Goal: Information Seeking & Learning: Learn about a topic

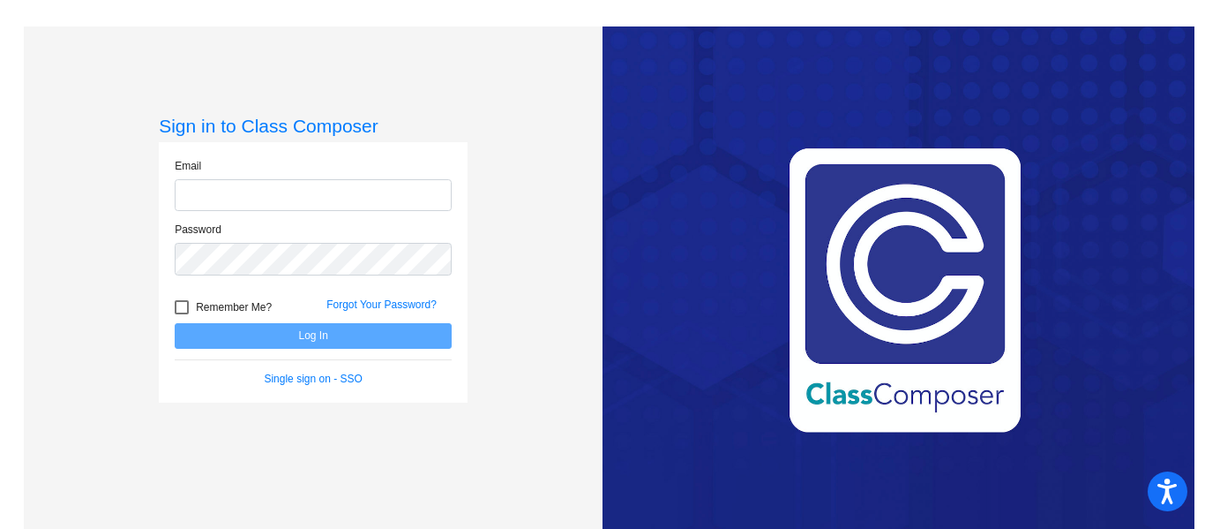
type input "[EMAIL_ADDRESS][DOMAIN_NAME]"
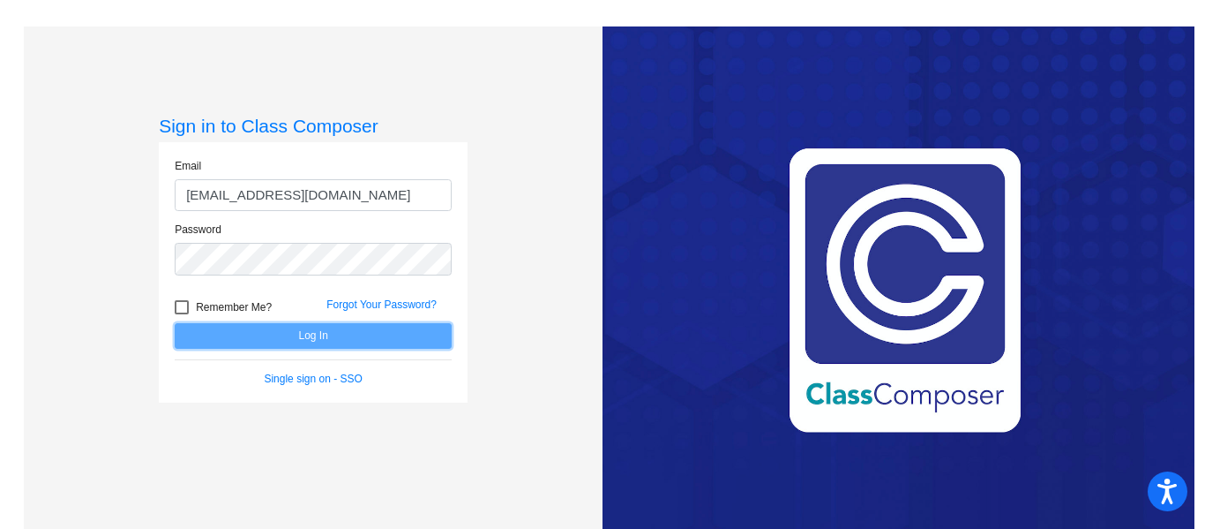
click at [281, 335] on button "Log In" at bounding box center [313, 336] width 277 height 26
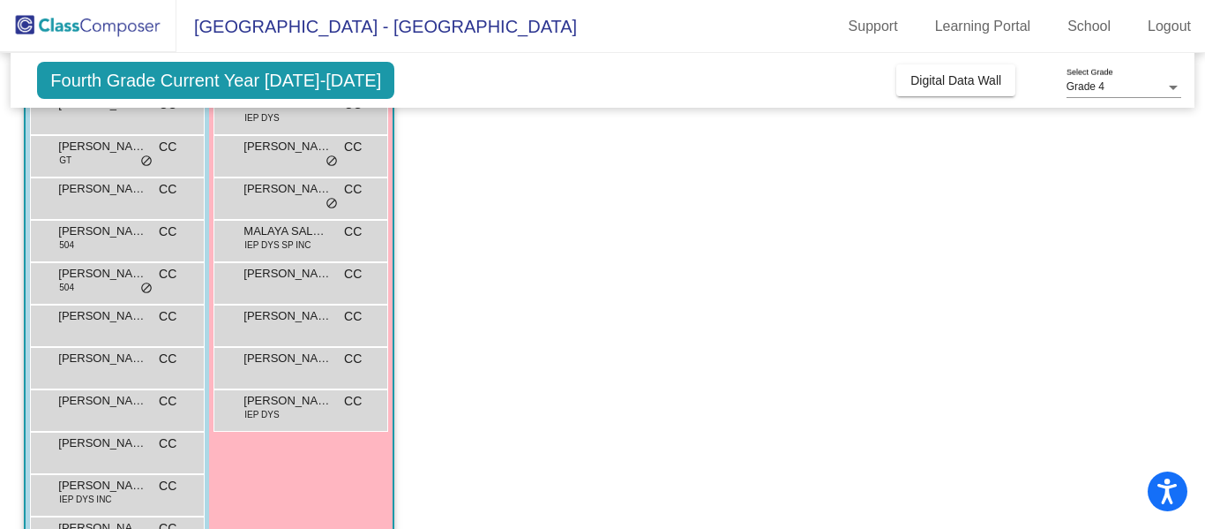
scroll to position [191, 0]
click at [111, 353] on span "LELAND SANCHEZ" at bounding box center [102, 357] width 88 height 18
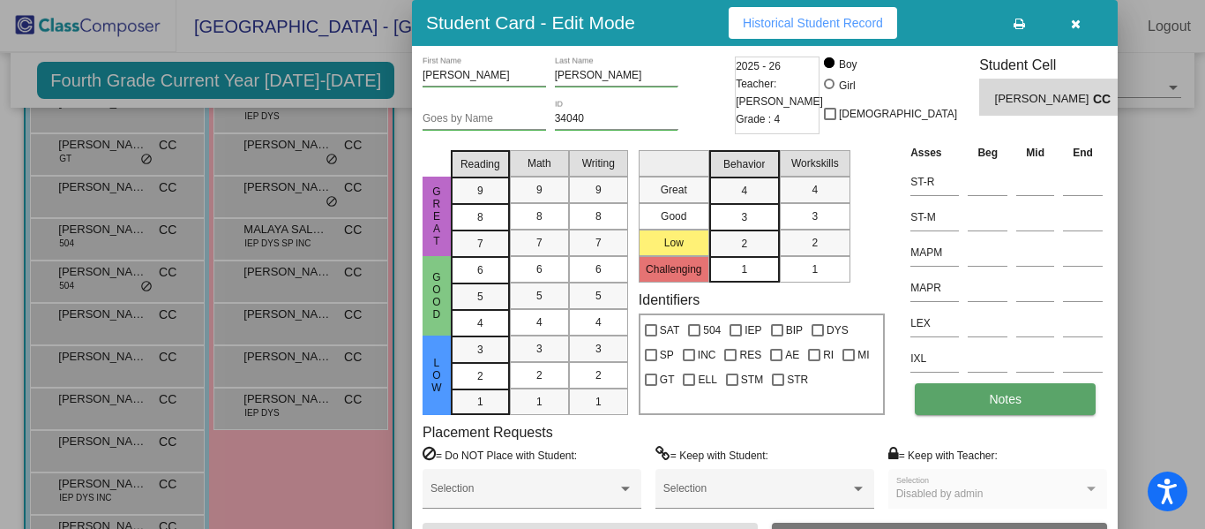
click at [1039, 392] on button "Notes" at bounding box center [1005, 399] width 181 height 32
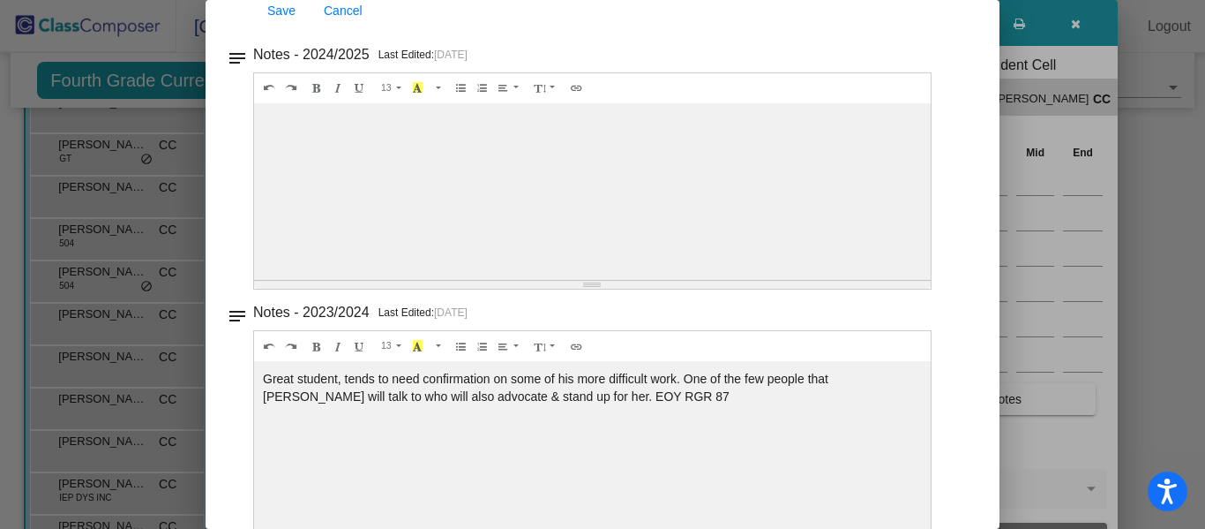
scroll to position [396, 0]
click at [892, 122] on div at bounding box center [592, 193] width 677 height 176
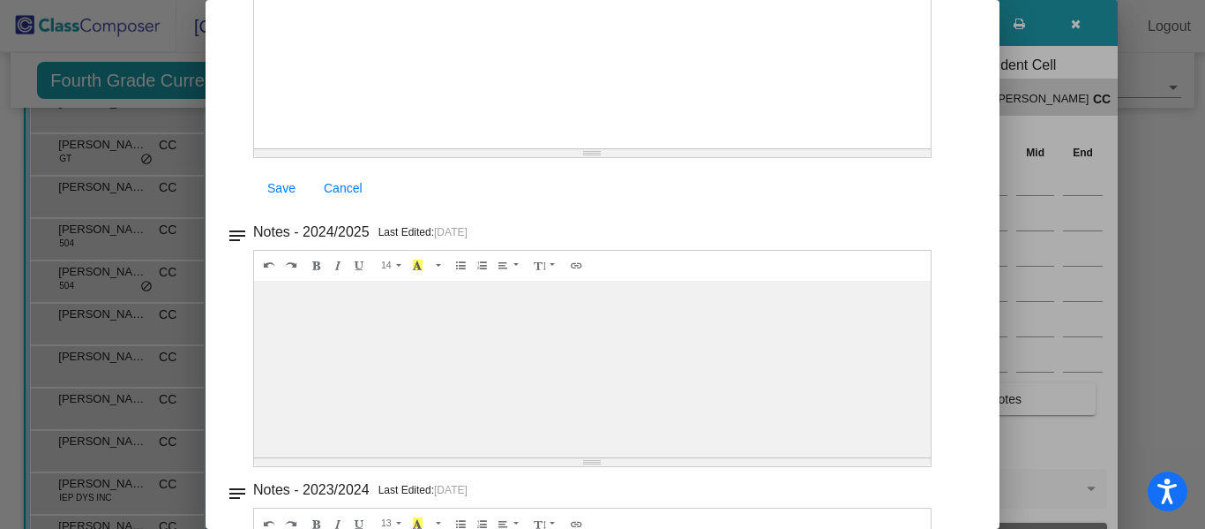
scroll to position [275, 0]
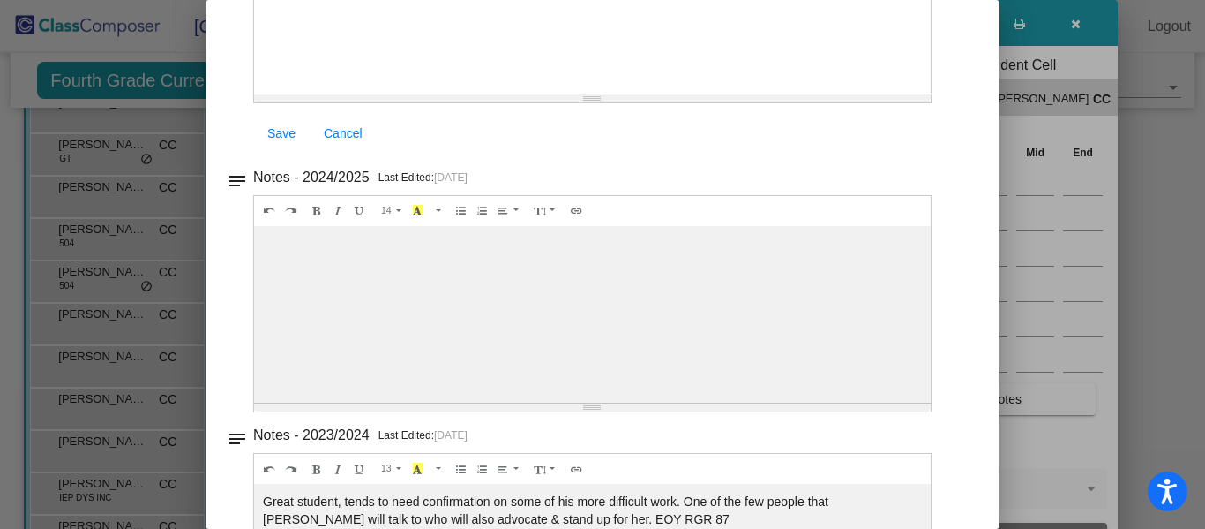
click at [766, 224] on div "14 8 9 10 11 12 14 18 24 36 Background Color Transparent Select #ffff00 Text Co…" at bounding box center [592, 211] width 677 height 30
click at [731, 304] on div at bounding box center [592, 314] width 677 height 176
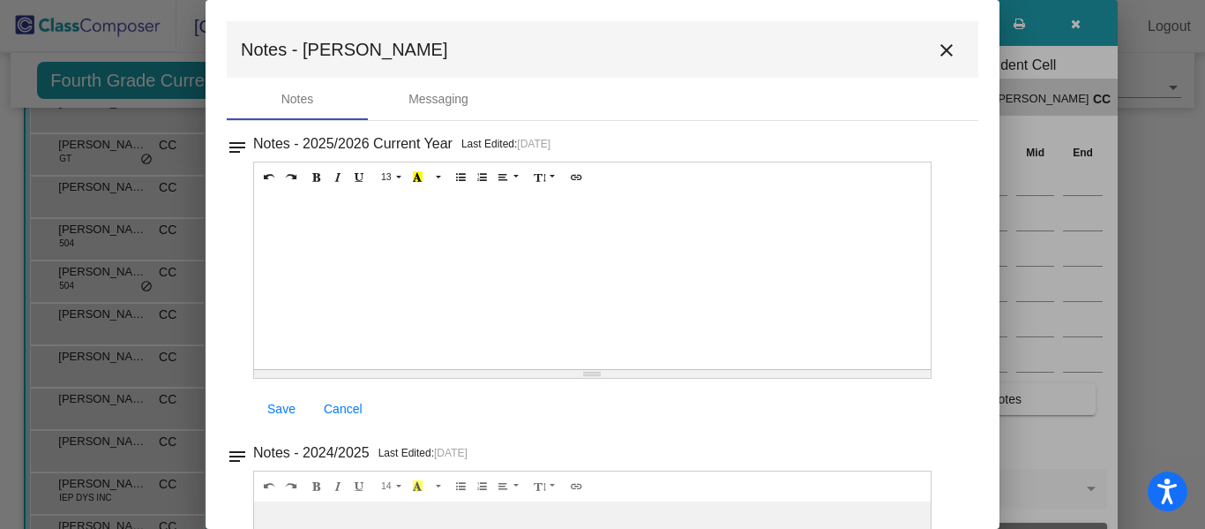
scroll to position [953, 0]
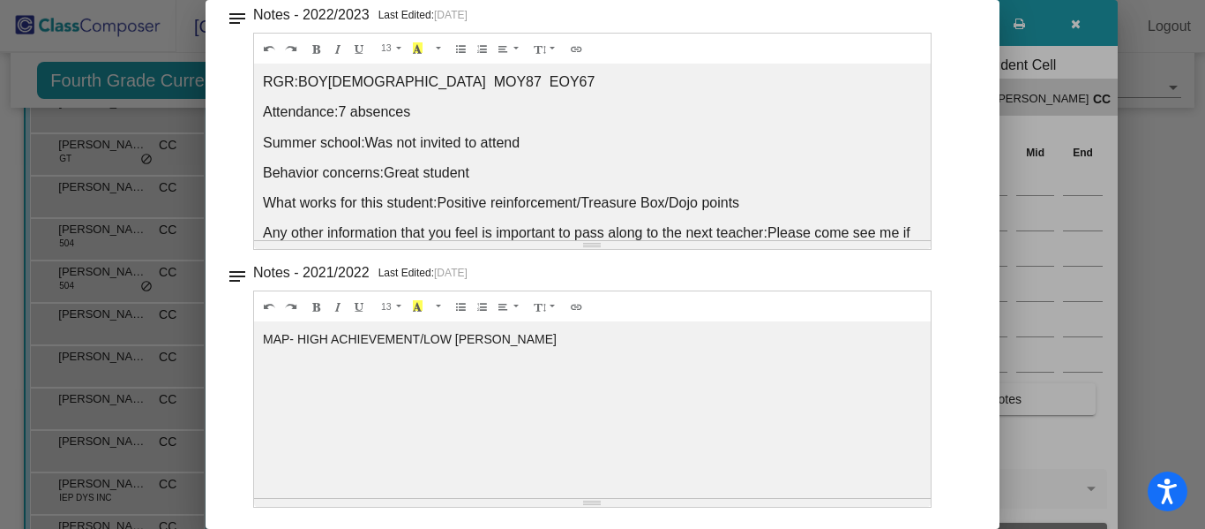
click at [961, 272] on div "notes Notes - 2021/2022 Last Edited: 5/24/22 13 8 9 10 11 12 14 18 24 36 Backgr…" at bounding box center [603, 383] width 752 height 247
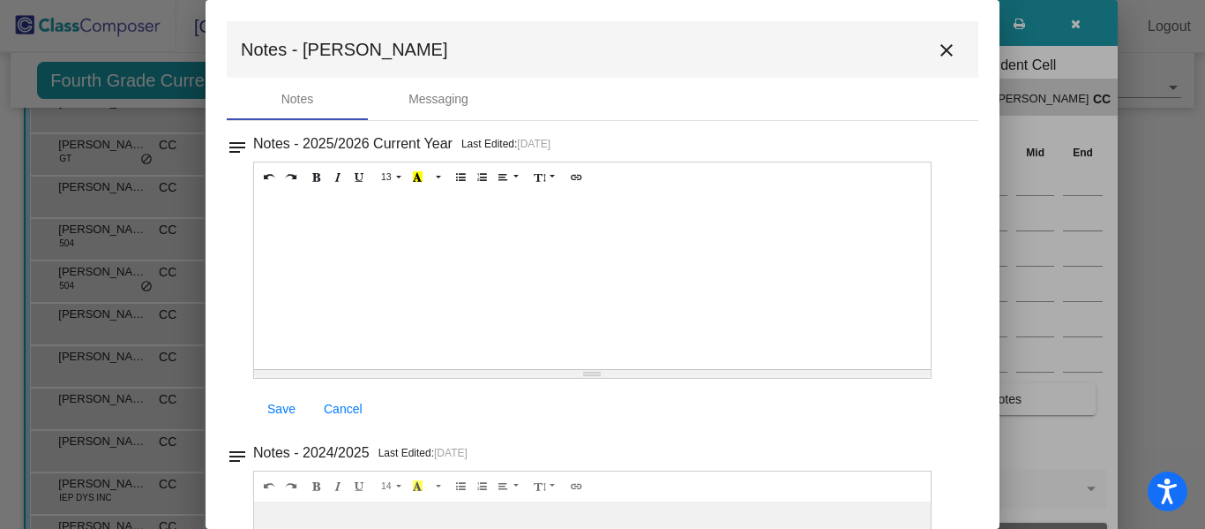
click at [938, 63] on button "close" at bounding box center [946, 49] width 35 height 35
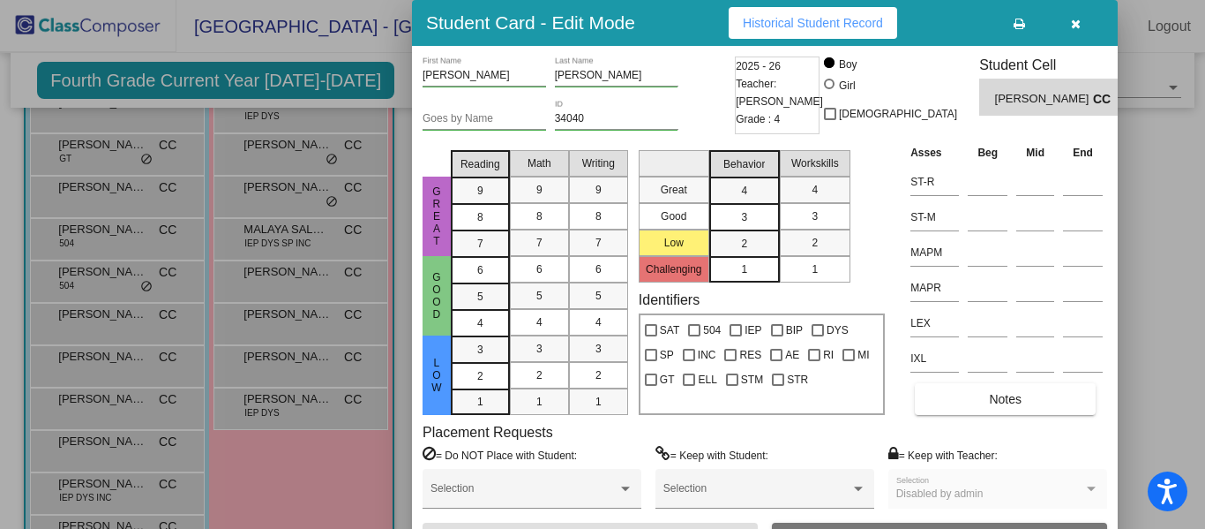
click at [1082, 31] on button "button" at bounding box center [1075, 23] width 56 height 32
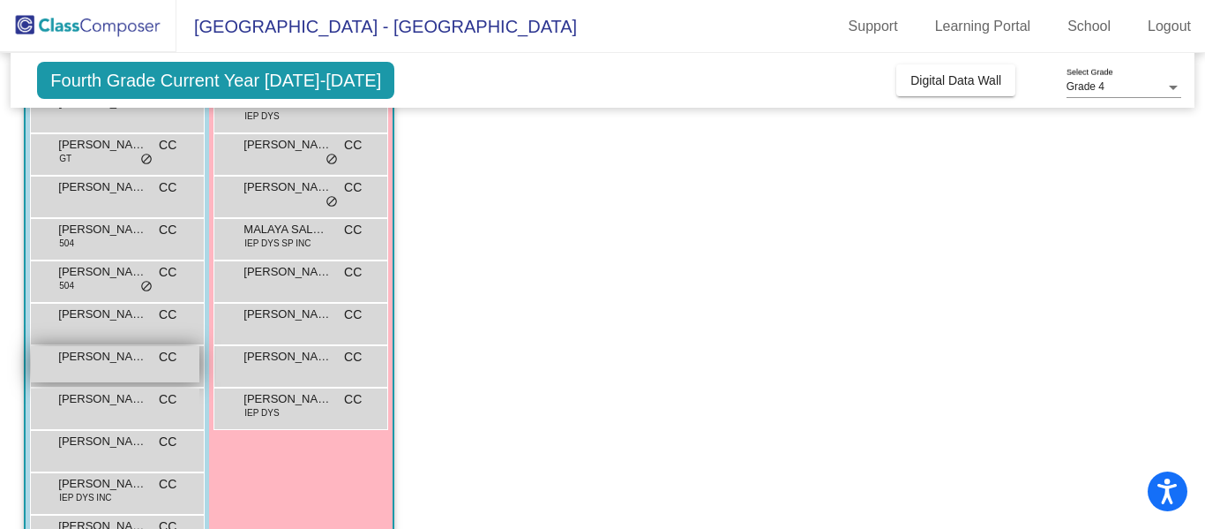
click at [110, 371] on div "LELAND SANCHEZ CC lock do_not_disturb_alt" at bounding box center [115, 364] width 169 height 36
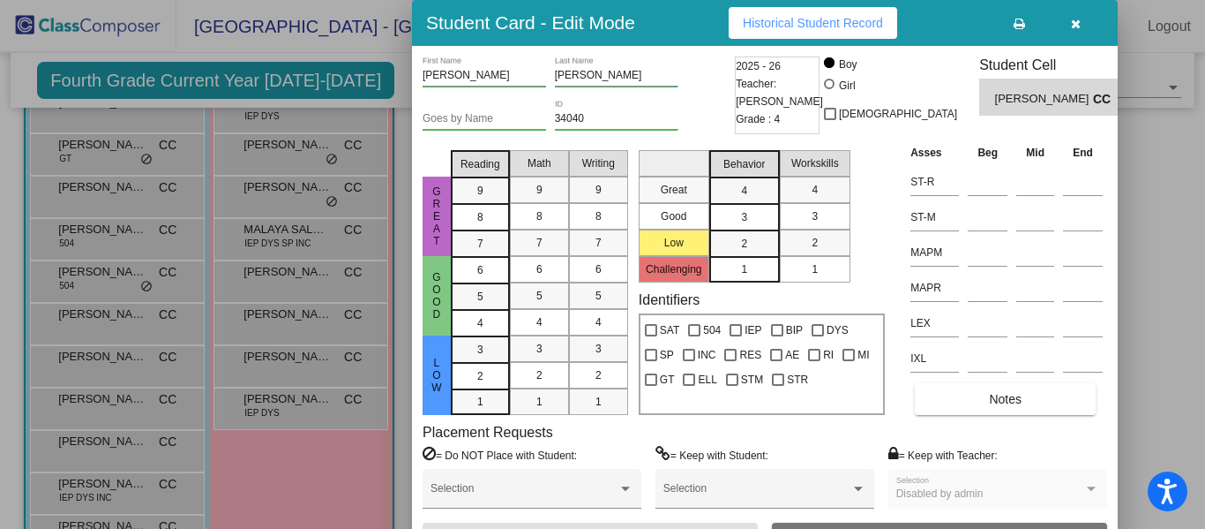
click at [821, 31] on button "Historical Student Record" at bounding box center [813, 23] width 169 height 32
